Goal: Communication & Community: Answer question/provide support

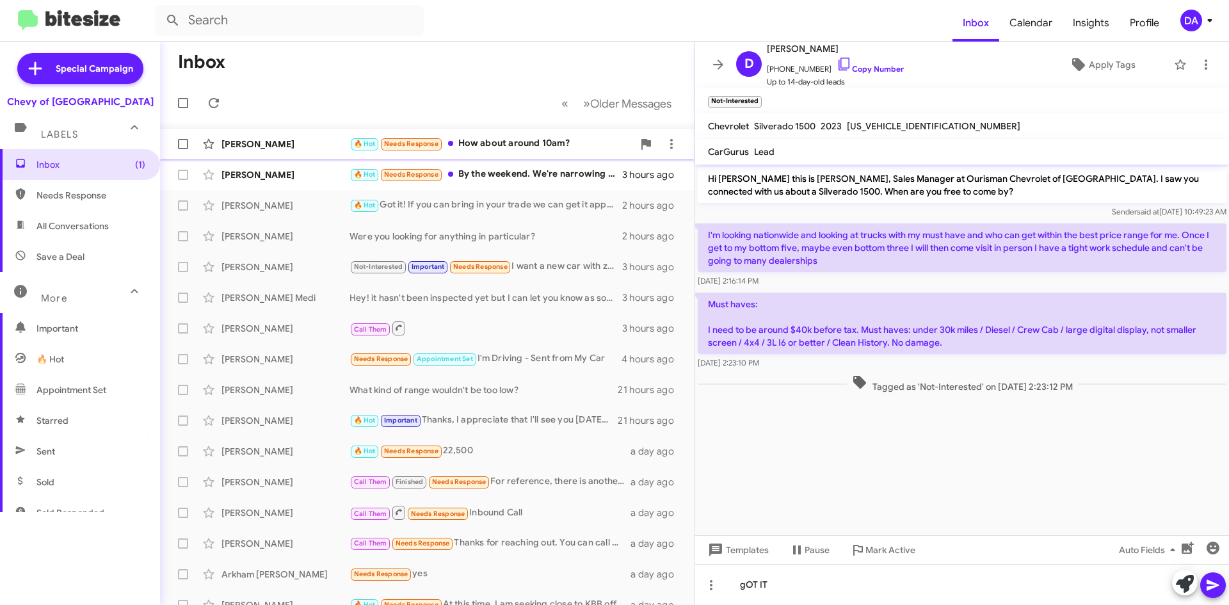
click at [493, 140] on div "🔥 Hot Needs Response How about around 10am?" at bounding box center [492, 143] width 284 height 15
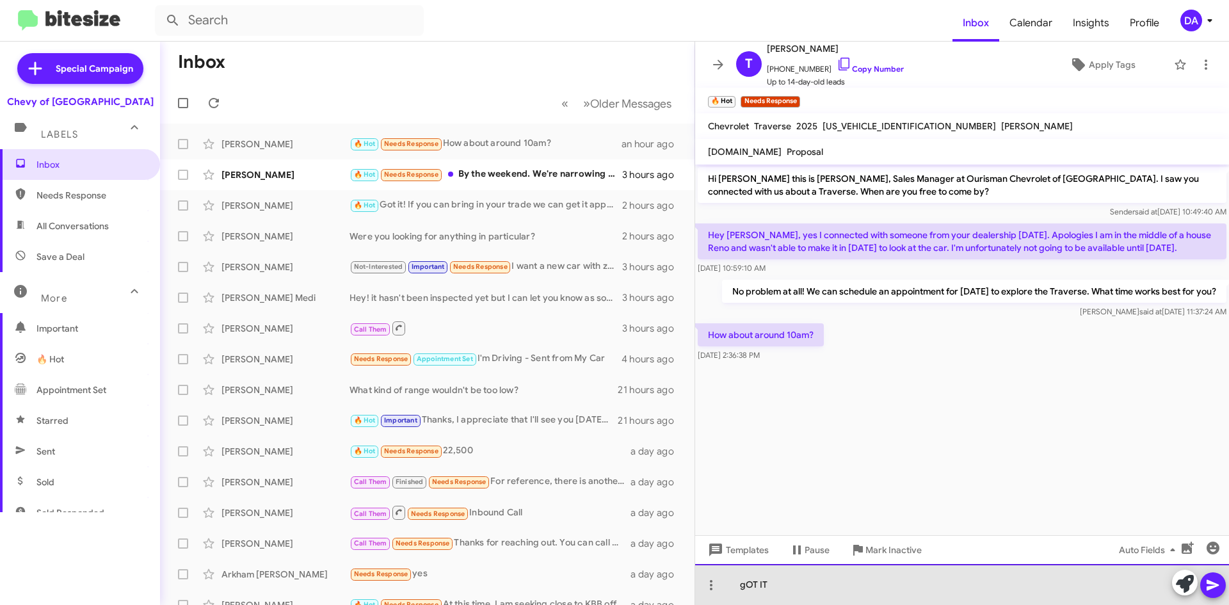
click at [839, 578] on div "gOT IT" at bounding box center [962, 584] width 534 height 41
click at [840, 577] on div "gOT IT" at bounding box center [962, 584] width 534 height 41
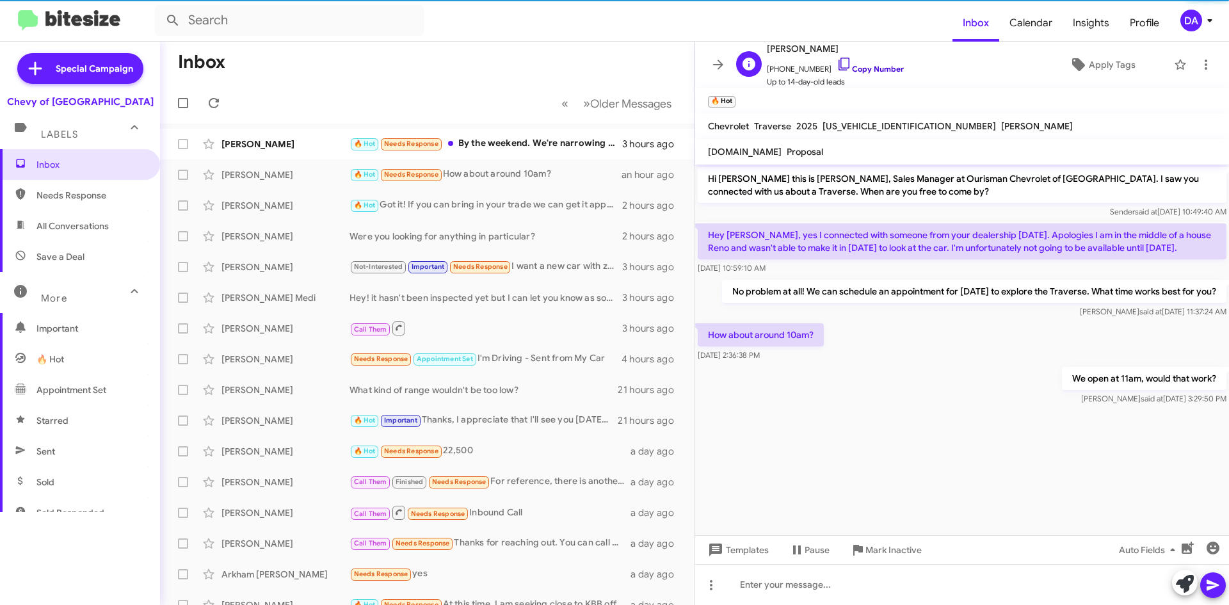
click at [875, 67] on link "Copy Number" at bounding box center [870, 69] width 67 height 10
